Goal: Find specific page/section: Find specific page/section

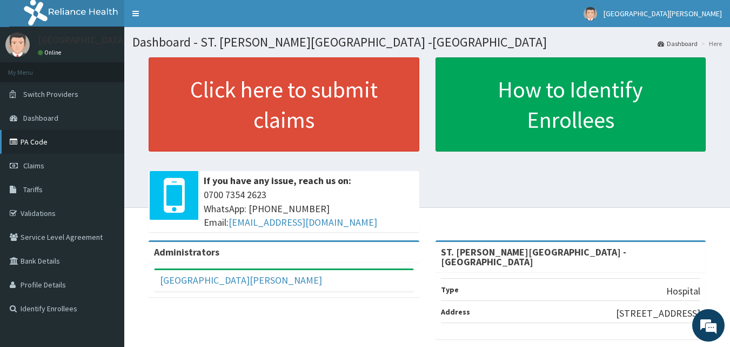
click at [49, 141] on link "PA Code" at bounding box center [62, 142] width 124 height 24
click at [51, 143] on link "PA Code" at bounding box center [62, 142] width 124 height 24
click at [42, 141] on link "PA Code" at bounding box center [62, 142] width 124 height 24
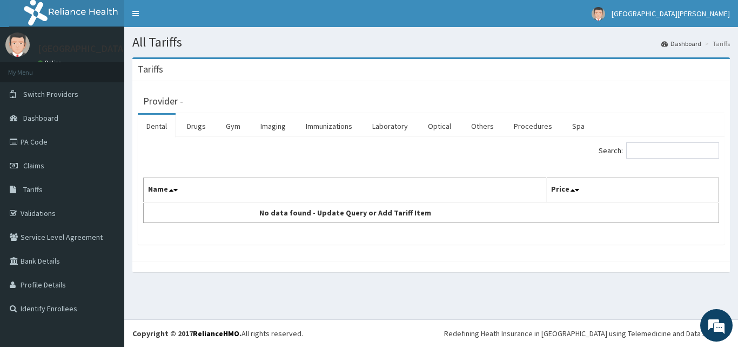
click at [524, 122] on link "Procedures" at bounding box center [533, 126] width 56 height 23
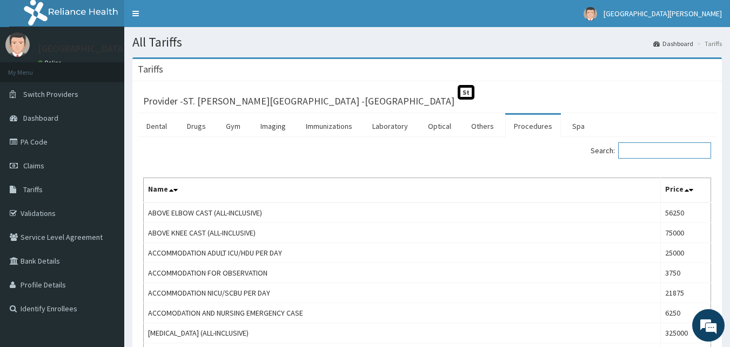
click at [647, 155] on input "Search:" at bounding box center [664, 150] width 93 height 16
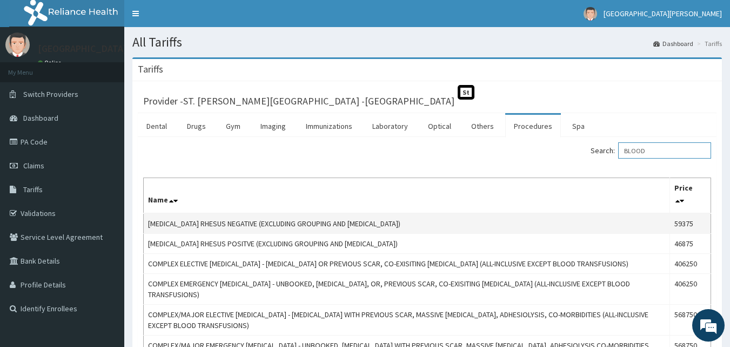
type input "BLOOD"
click at [596, 232] on td "[MEDICAL_DATA] RHESUS NEGATIVE (EXCLUDING GROUPING AND [MEDICAL_DATA])" at bounding box center [407, 223] width 527 height 21
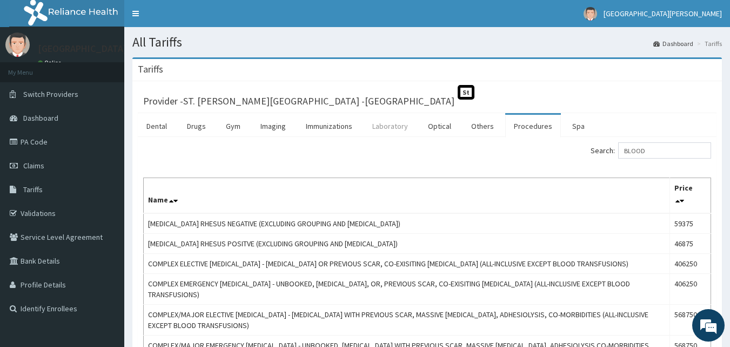
click at [400, 128] on link "Laboratory" at bounding box center [390, 126] width 53 height 23
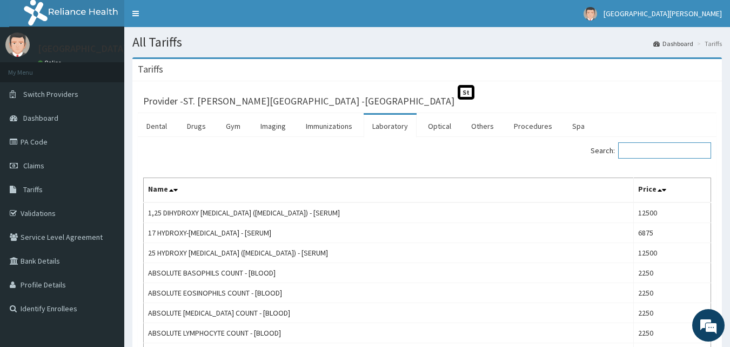
click at [658, 150] on input "Search:" at bounding box center [664, 150] width 93 height 16
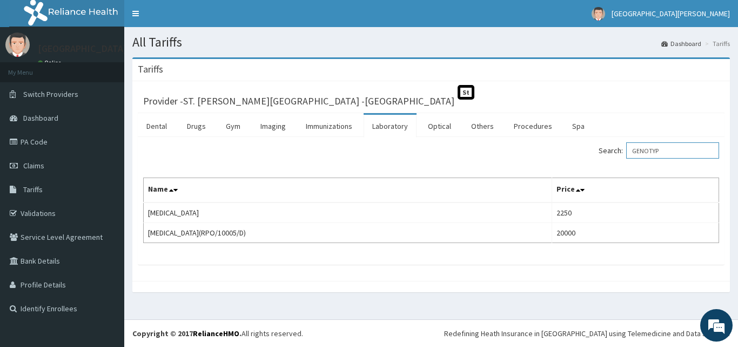
type input "GENOTYP"
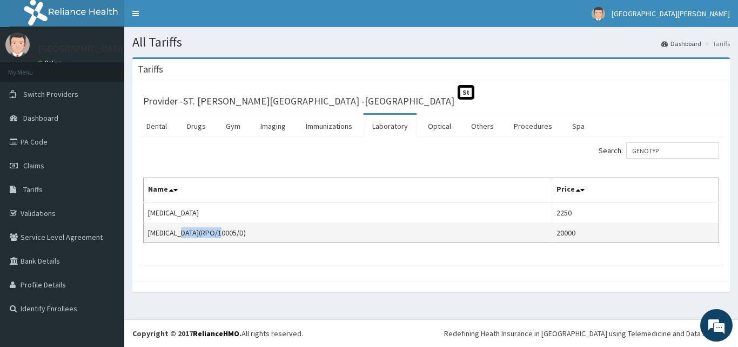
drag, startPoint x: 186, startPoint y: 231, endPoint x: 227, endPoint y: 231, distance: 41.1
click at [227, 231] on td "[MEDICAL_DATA](RPO/10005/D)" at bounding box center [348, 233] width 409 height 20
copy td "RPO/10005/D"
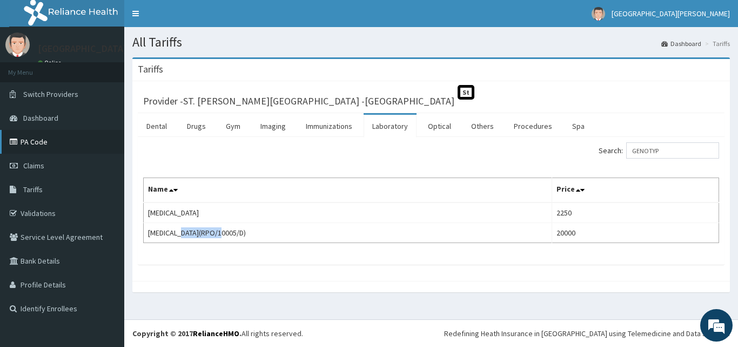
click at [59, 139] on link "PA Code" at bounding box center [62, 142] width 124 height 24
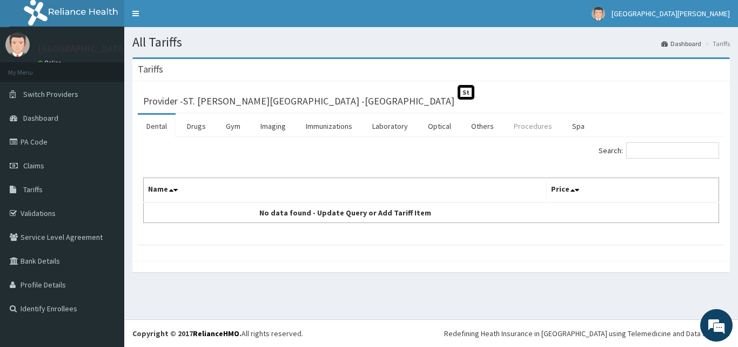
click at [527, 130] on link "Procedures" at bounding box center [533, 126] width 56 height 23
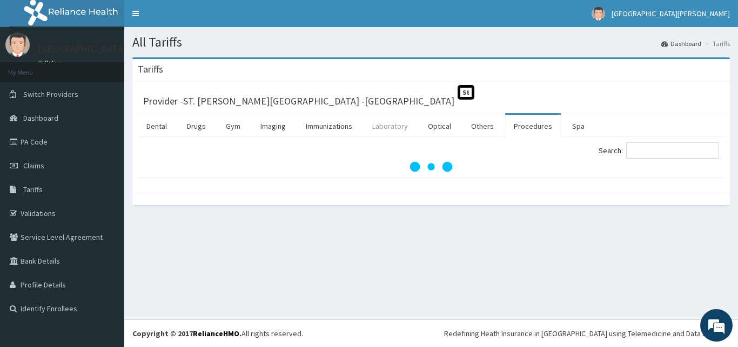
click at [387, 129] on link "Laboratory" at bounding box center [390, 126] width 53 height 23
click at [646, 153] on input "Search:" at bounding box center [673, 150] width 93 height 16
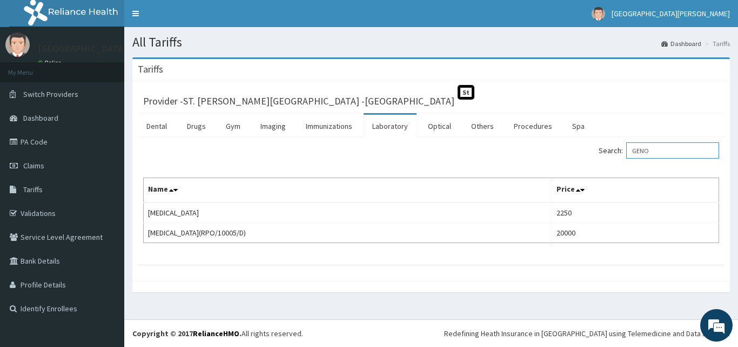
type input "GENO"
